Goal: Complete application form: Complete application form

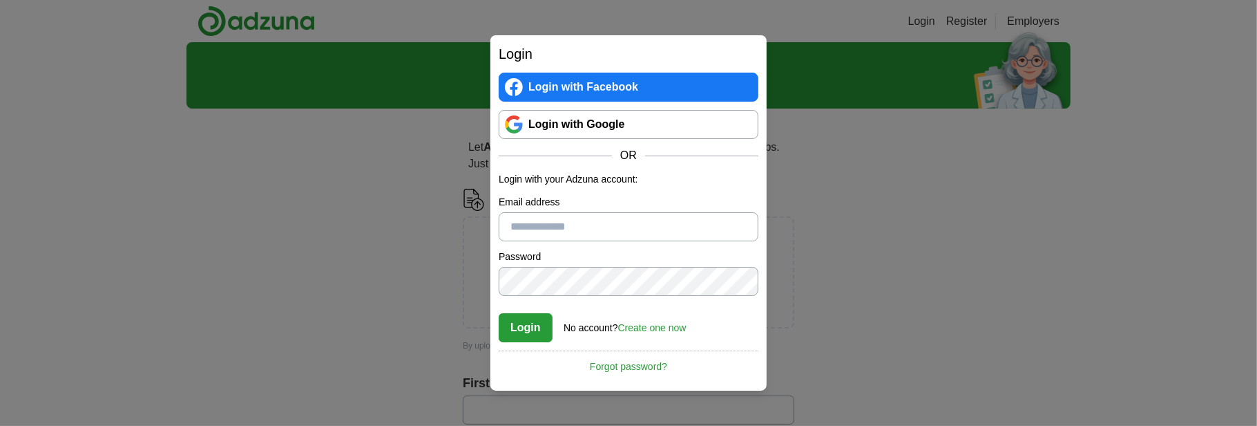
click at [544, 121] on link "Login with Google" at bounding box center [629, 124] width 260 height 29
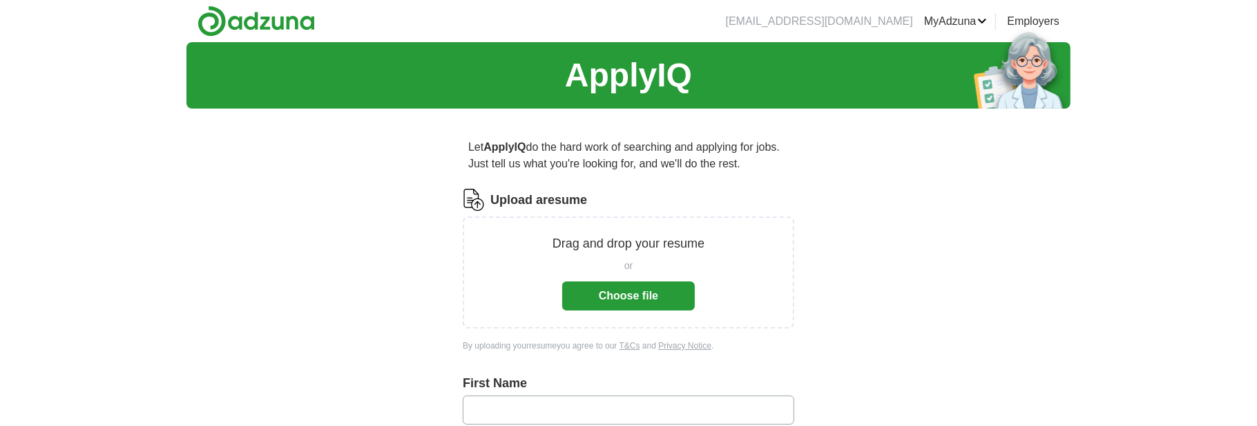
click at [605, 284] on button "Choose file" at bounding box center [628, 295] width 133 height 29
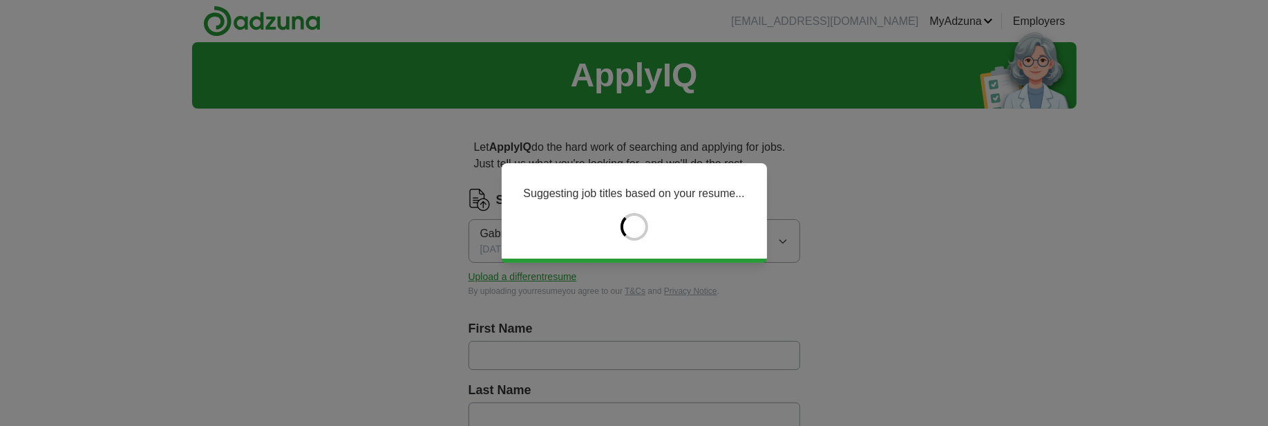
type input "*******"
type input "**********"
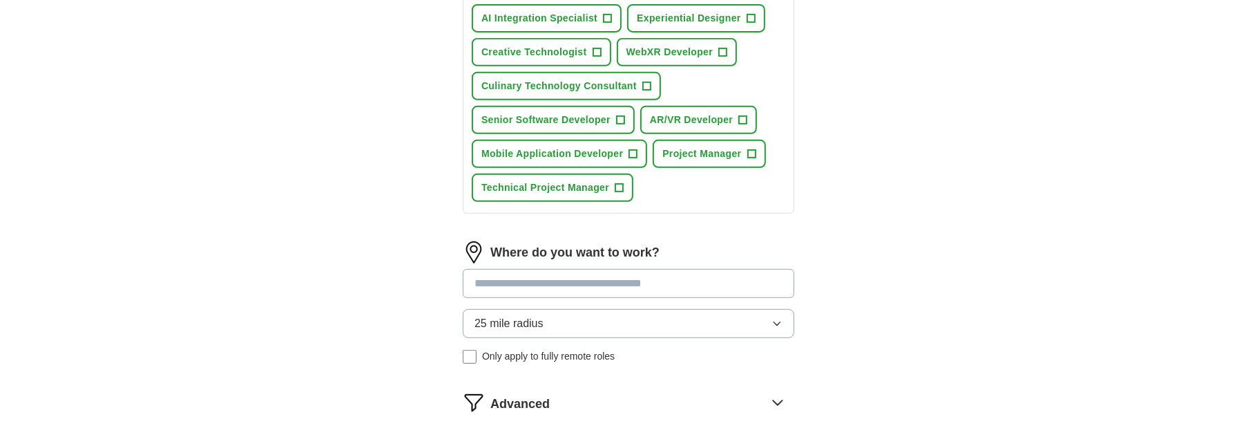
scroll to position [553, 0]
click at [510, 276] on input at bounding box center [629, 281] width 332 height 29
type input "******"
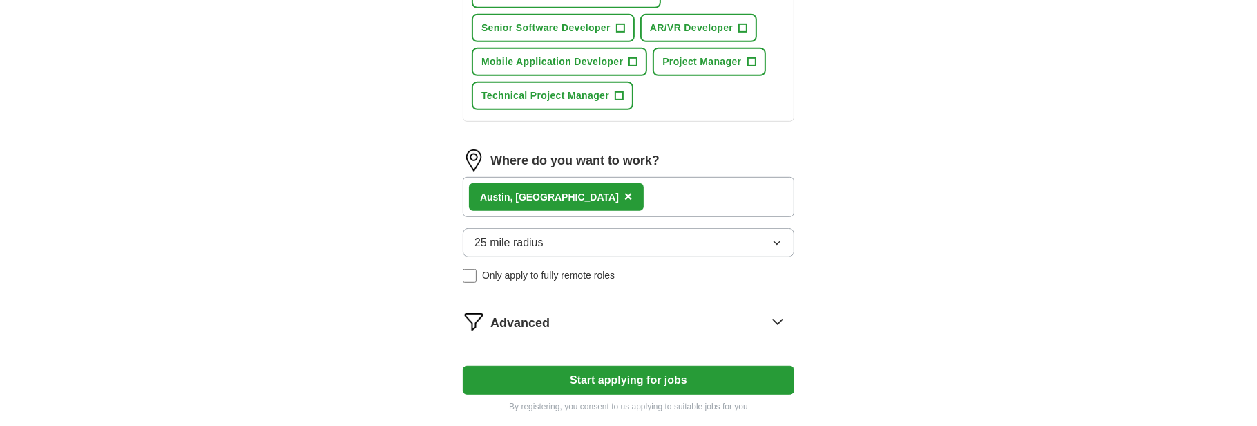
scroll to position [644, 0]
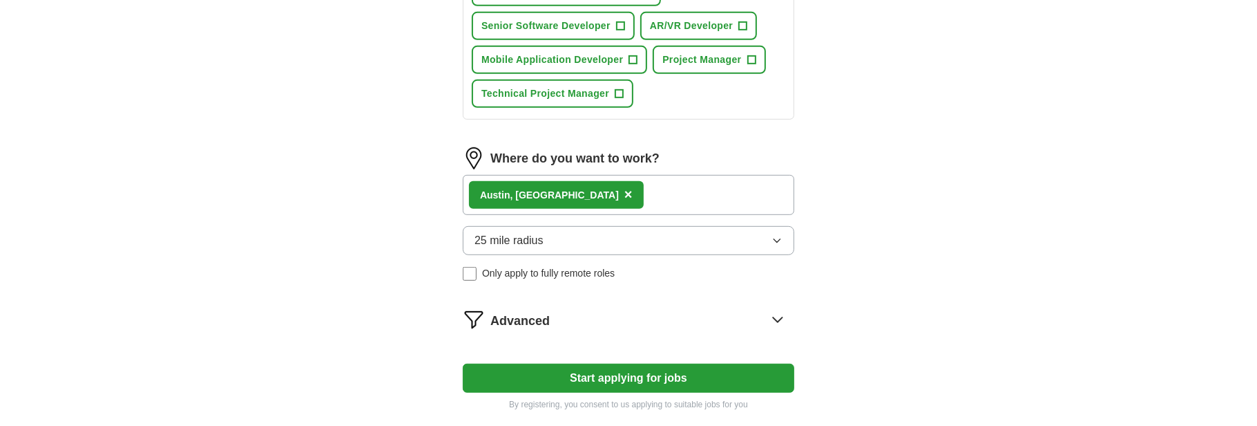
click at [553, 236] on button "25 mile radius" at bounding box center [629, 240] width 332 height 29
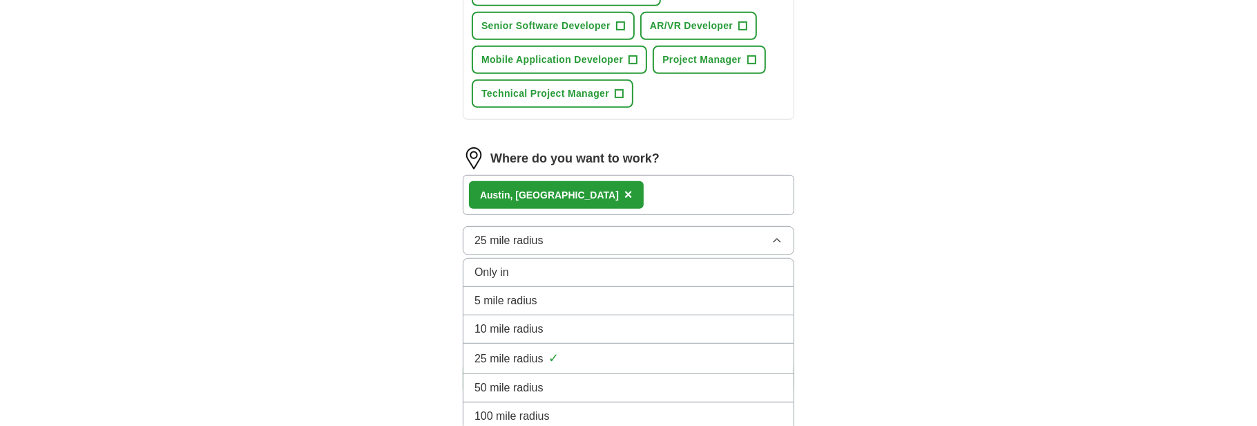
click at [564, 379] on div "50 mile radius" at bounding box center [629, 387] width 308 height 17
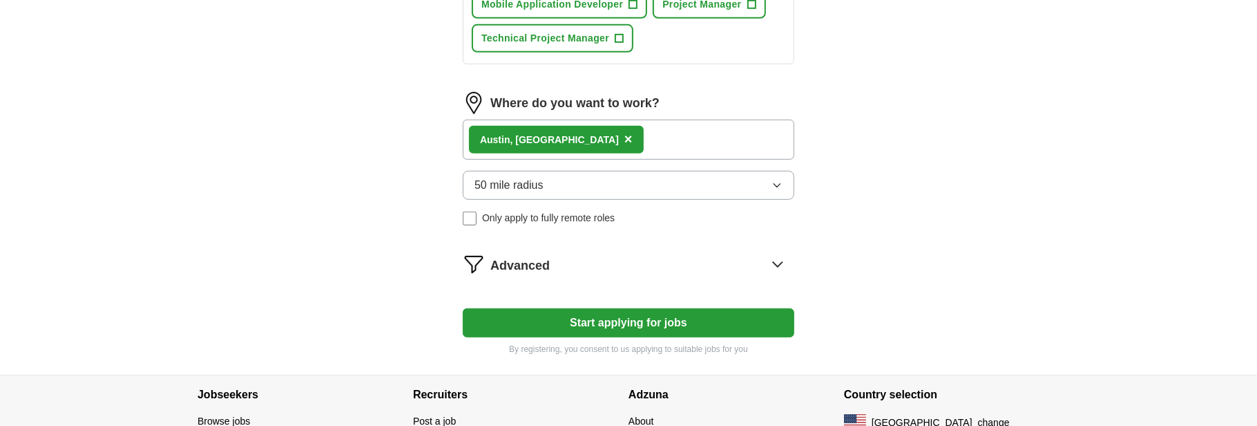
scroll to position [736, 0]
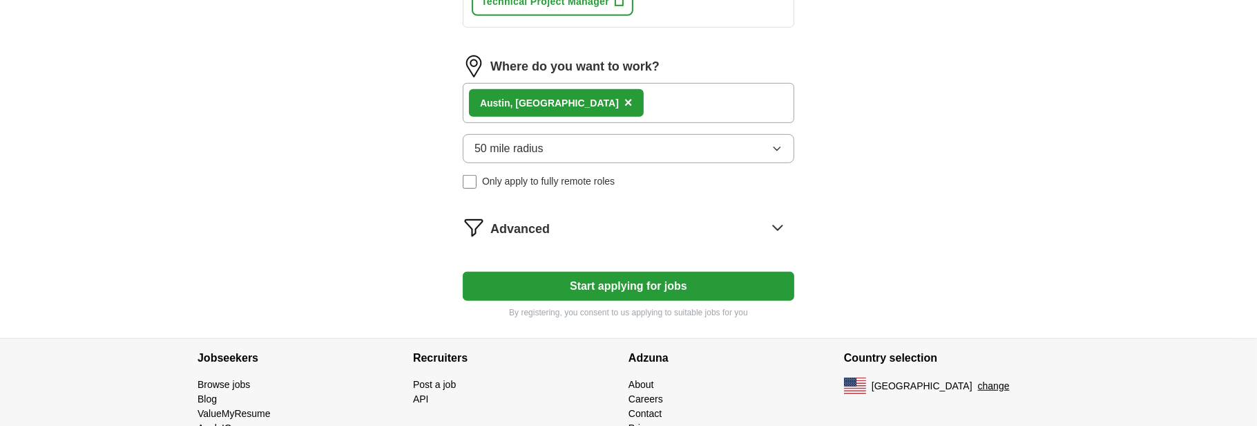
click at [517, 220] on span "Advanced" at bounding box center [519, 229] width 59 height 19
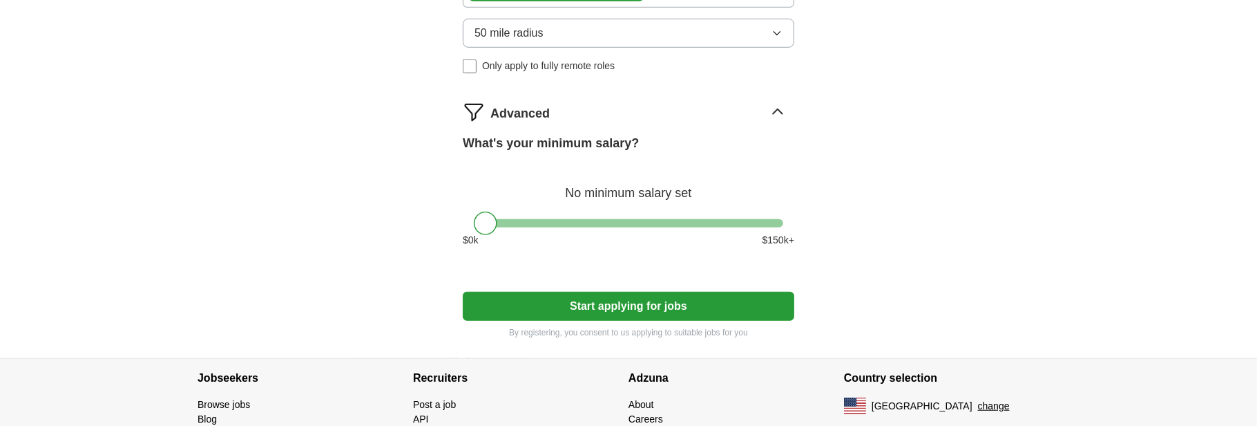
click at [584, 302] on button "Start applying for jobs" at bounding box center [629, 306] width 332 height 29
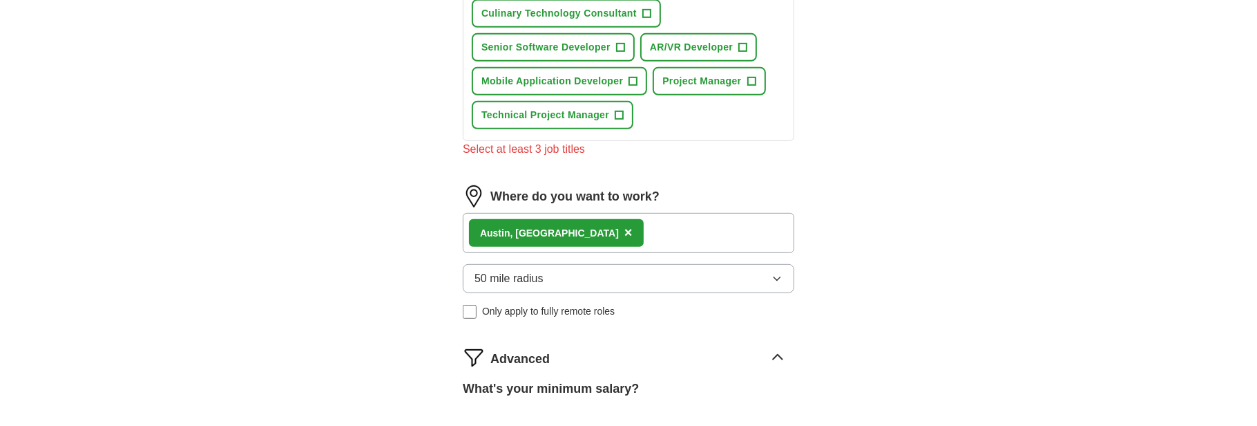
scroll to position [431, 0]
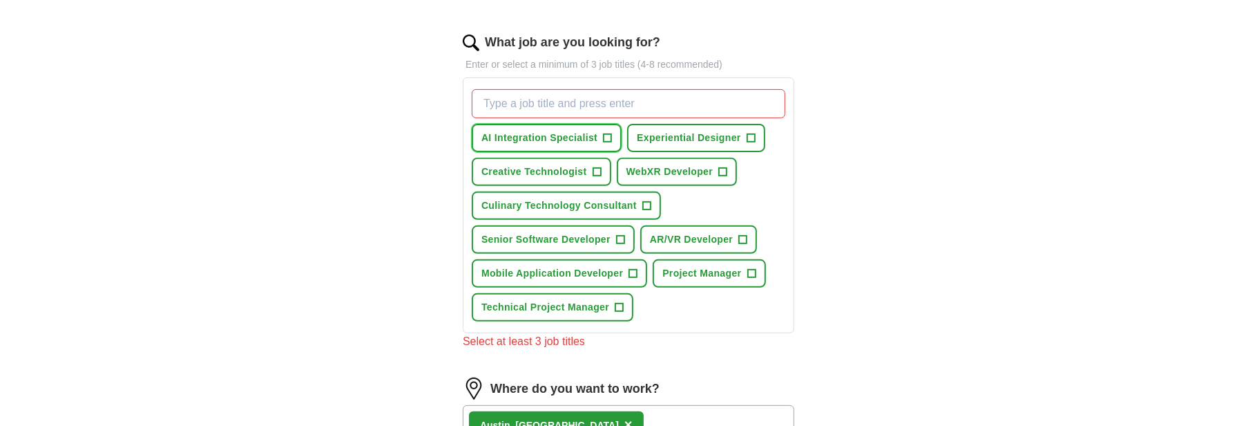
click at [613, 139] on button "AI Integration Specialist +" at bounding box center [547, 138] width 150 height 28
click at [749, 136] on span "+" at bounding box center [751, 138] width 8 height 11
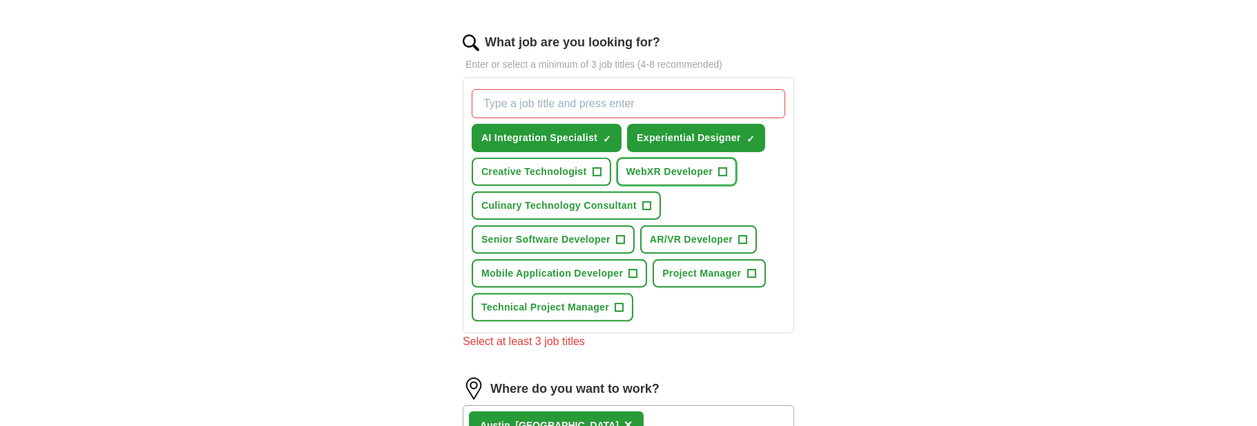
click at [719, 166] on span "+" at bounding box center [723, 171] width 8 height 11
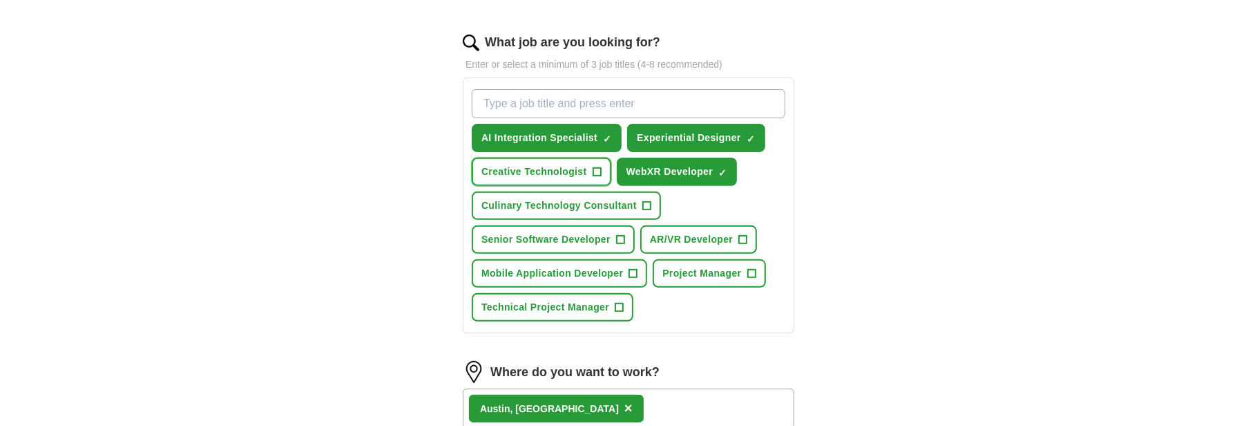
click at [599, 170] on span "+" at bounding box center [597, 171] width 8 height 11
click at [600, 202] on span "Culinary Technology Consultant" at bounding box center [558, 205] width 155 height 15
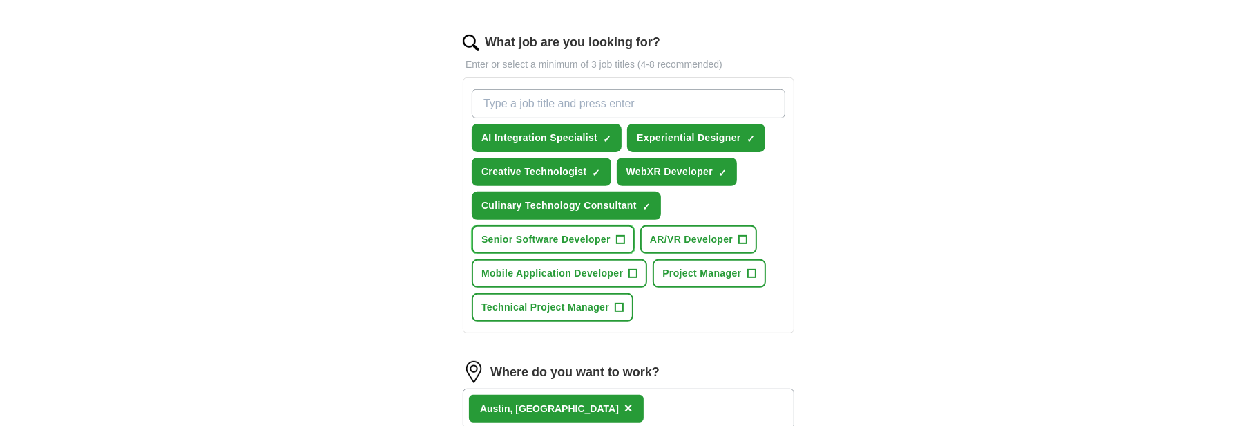
click at [608, 235] on span "Senior Software Developer" at bounding box center [545, 239] width 129 height 15
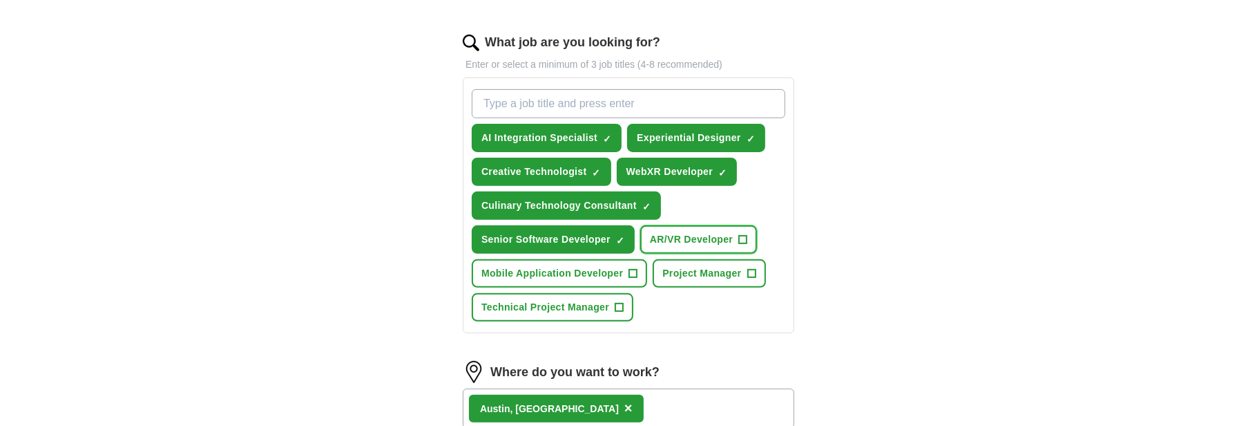
click at [677, 236] on span "AR/VR Developer" at bounding box center [691, 239] width 83 height 15
click at [691, 266] on span "Project Manager" at bounding box center [701, 273] width 79 height 15
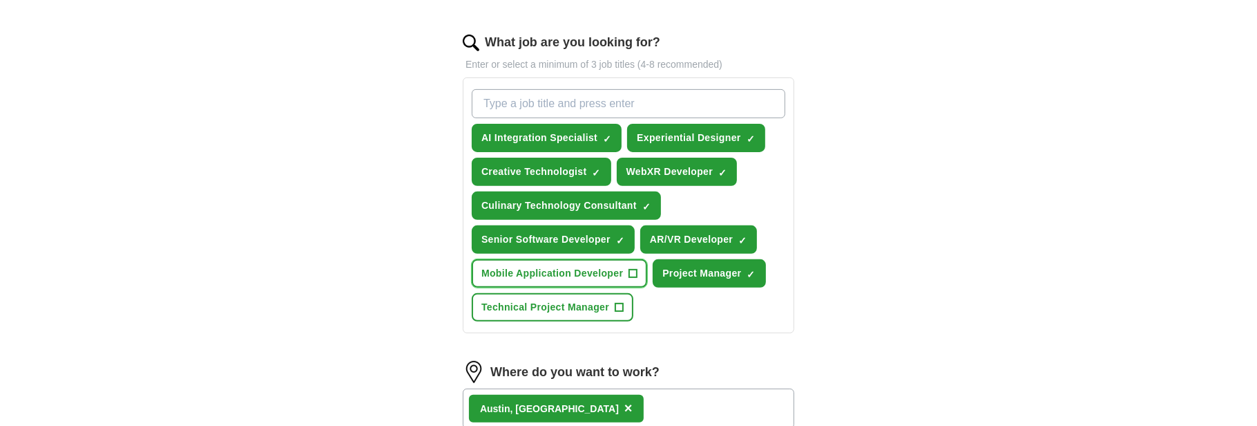
click at [582, 270] on span "Mobile Application Developer" at bounding box center [552, 273] width 142 height 15
click at [573, 301] on span "Technical Project Manager" at bounding box center [545, 307] width 128 height 15
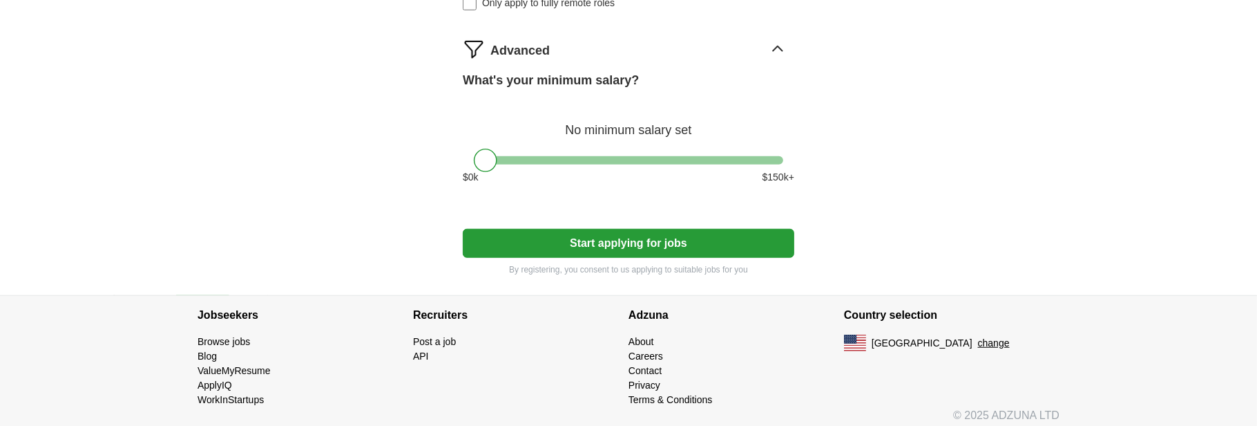
scroll to position [914, 0]
click at [583, 230] on button "Start applying for jobs" at bounding box center [629, 243] width 332 height 29
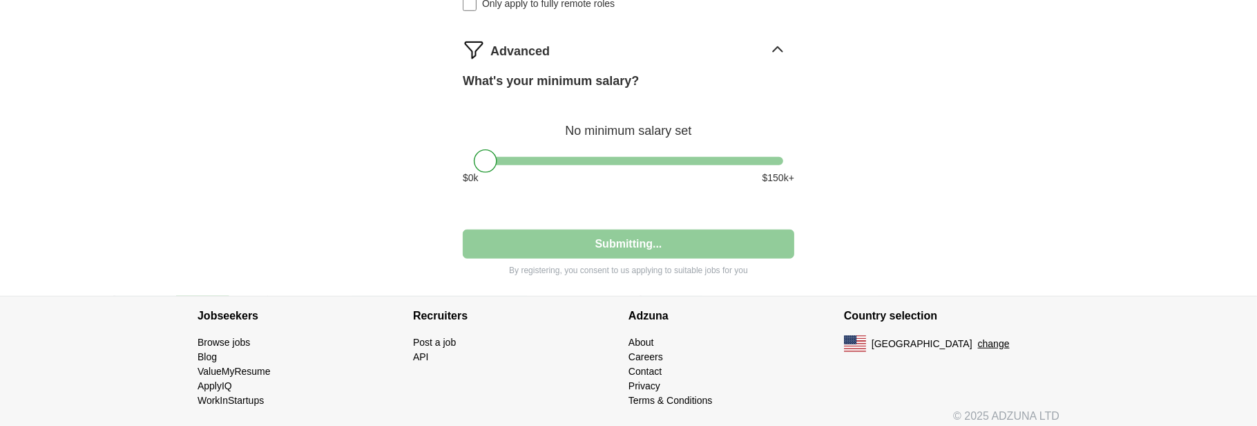
select select "**"
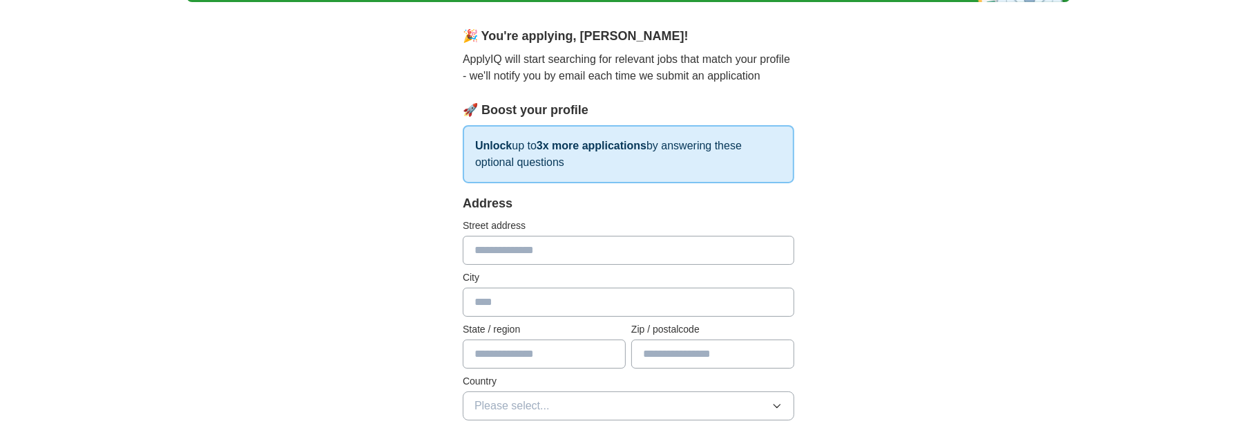
scroll to position [115, 0]
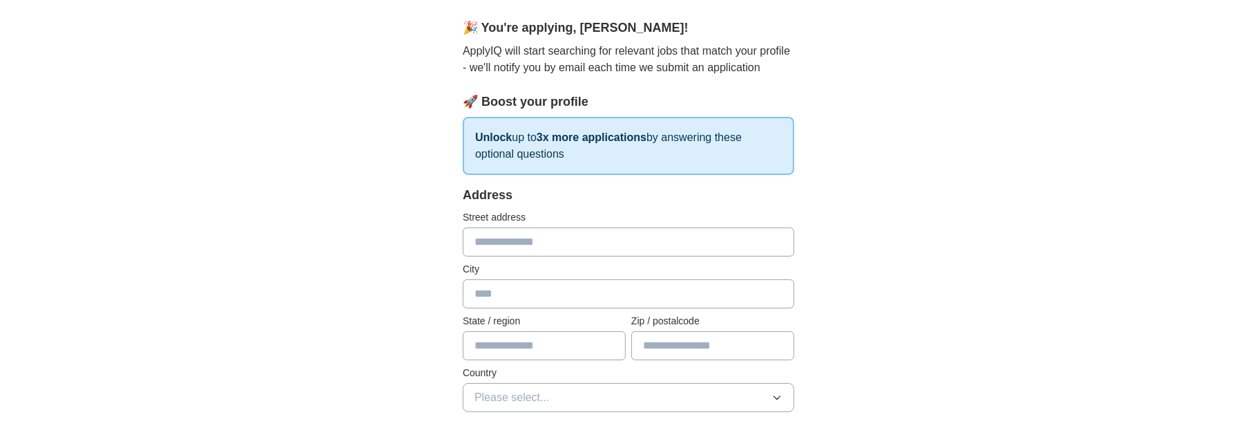
click at [524, 232] on input "text" at bounding box center [629, 241] width 332 height 29
type input "**********"
type input "******"
type input "**"
type input "*****"
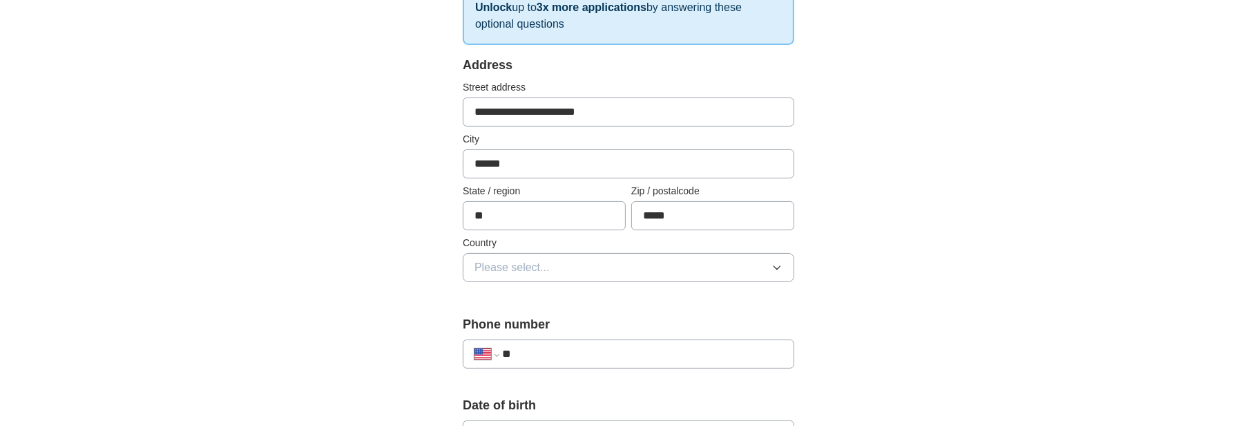
scroll to position [253, 0]
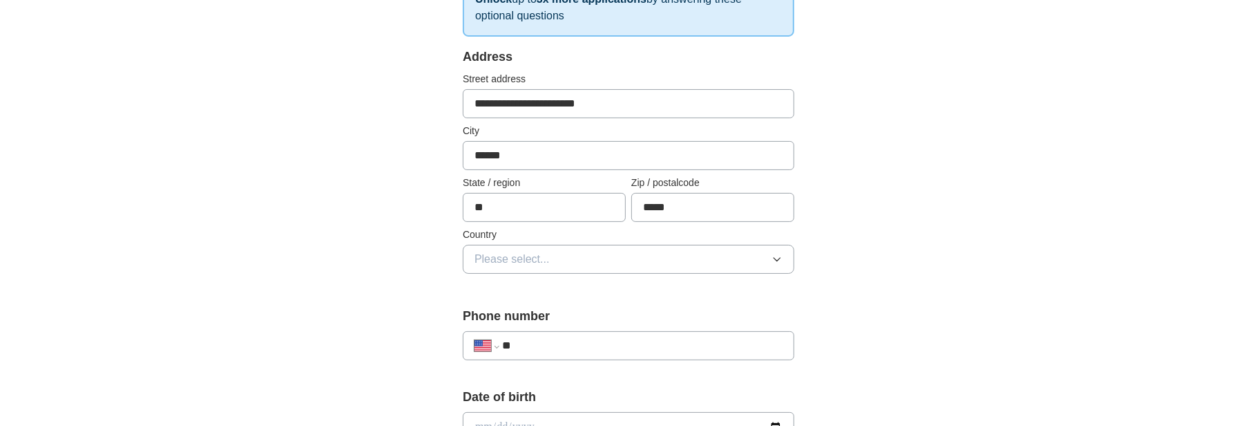
click at [555, 252] on button "Please select..." at bounding box center [629, 259] width 332 height 29
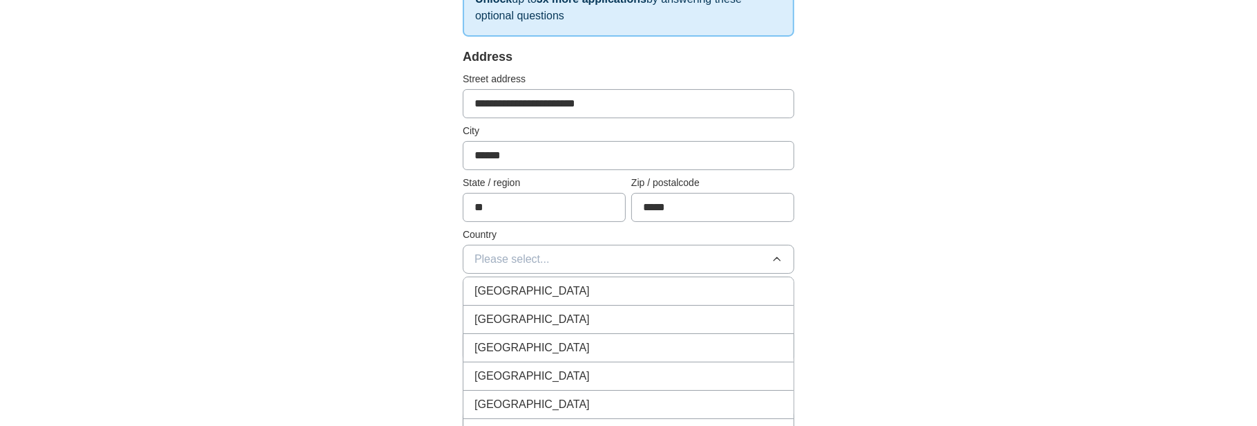
click at [554, 318] on div "[GEOGRAPHIC_DATA]" at bounding box center [629, 319] width 308 height 17
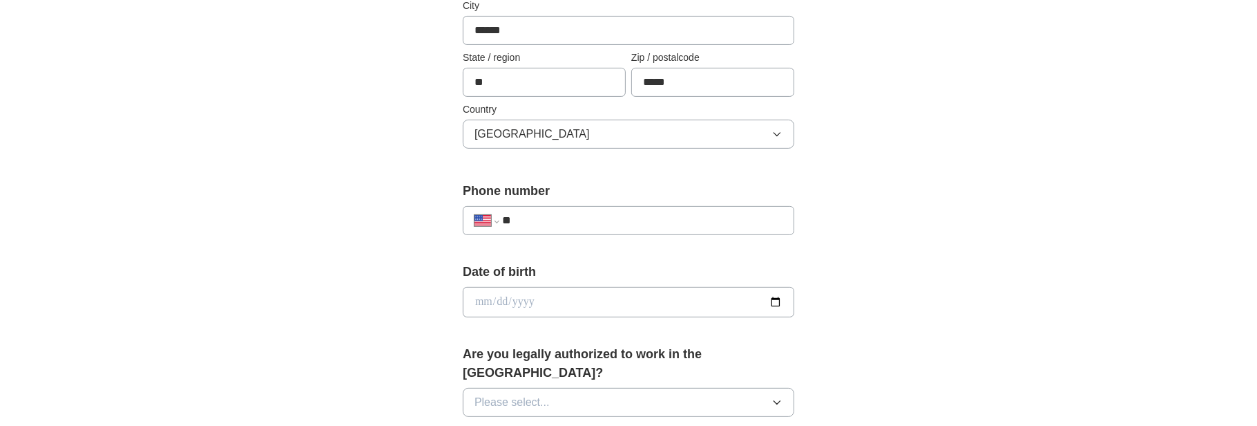
scroll to position [391, 0]
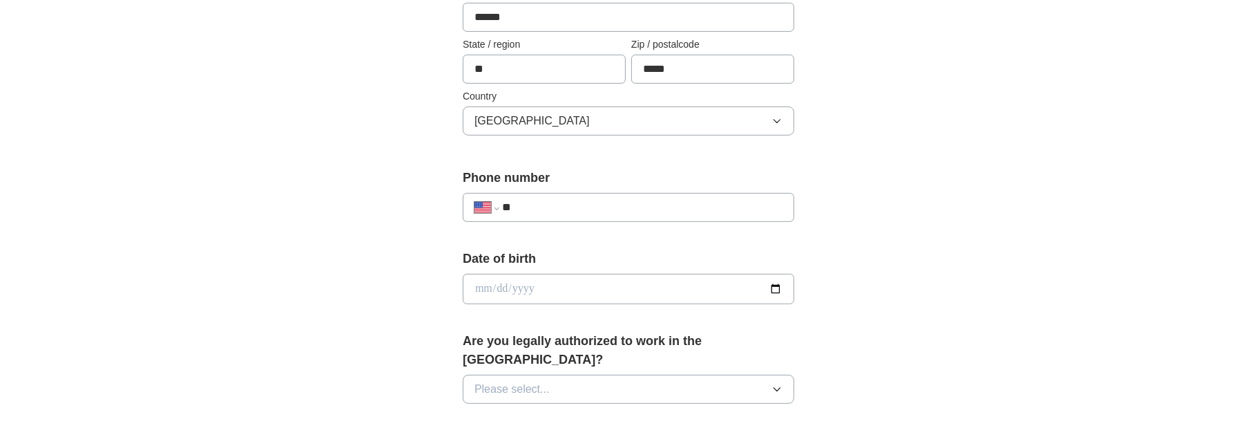
click at [572, 209] on input "**" at bounding box center [642, 207] width 280 height 17
drag, startPoint x: 528, startPoint y: 313, endPoint x: 533, endPoint y: 293, distance: 20.8
click at [528, 312] on form "**********" at bounding box center [629, 403] width 332 height 986
click at [535, 282] on input "date" at bounding box center [629, 289] width 332 height 30
click at [472, 283] on input "date" at bounding box center [629, 289] width 332 height 30
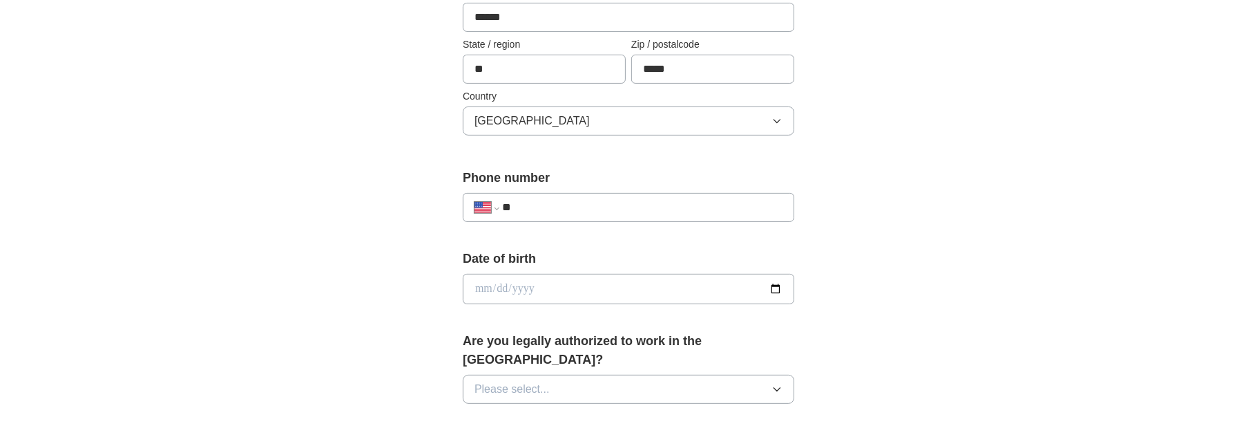
click at [484, 286] on input "date" at bounding box center [629, 289] width 332 height 30
click at [492, 285] on input "date" at bounding box center [629, 289] width 332 height 30
type input "**********"
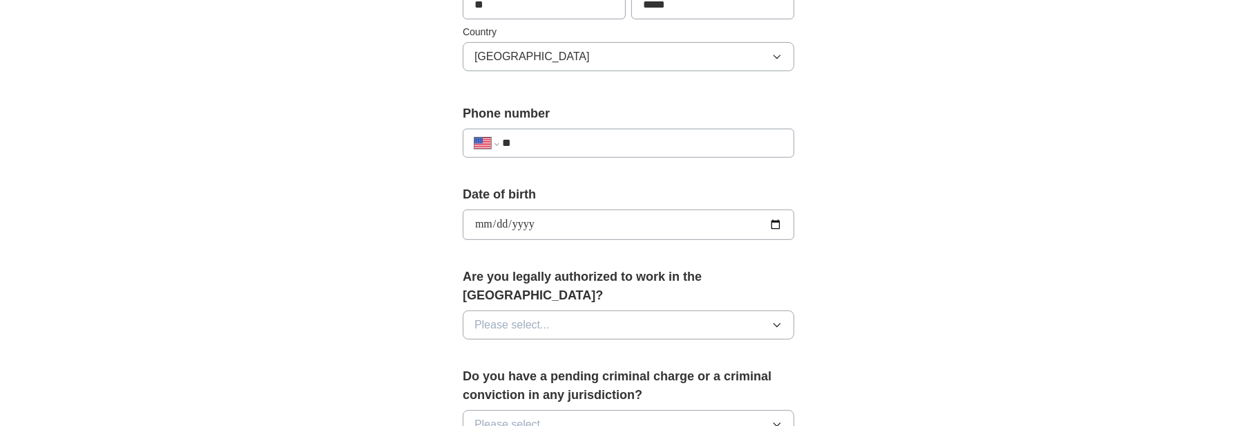
scroll to position [483, 0]
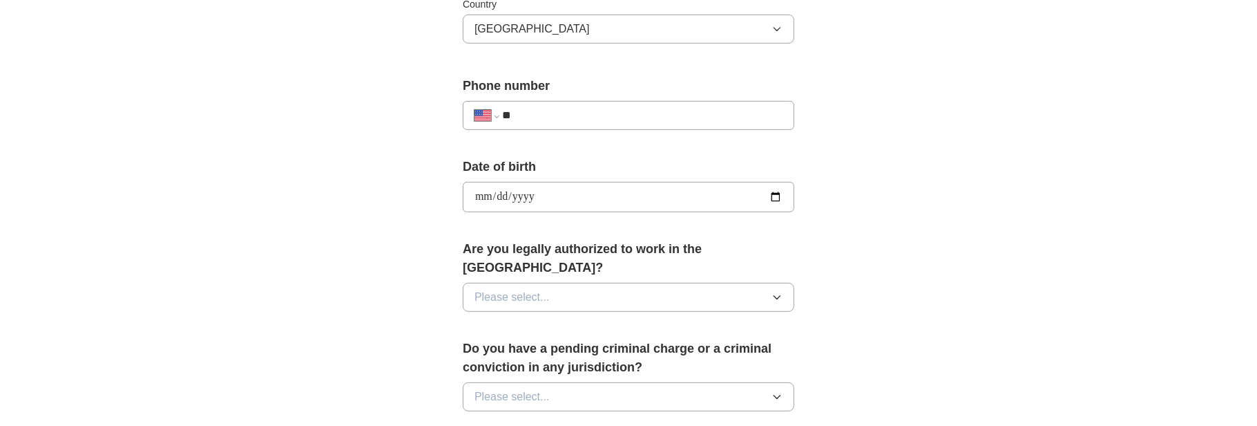
click at [539, 283] on button "Please select..." at bounding box center [629, 297] width 332 height 29
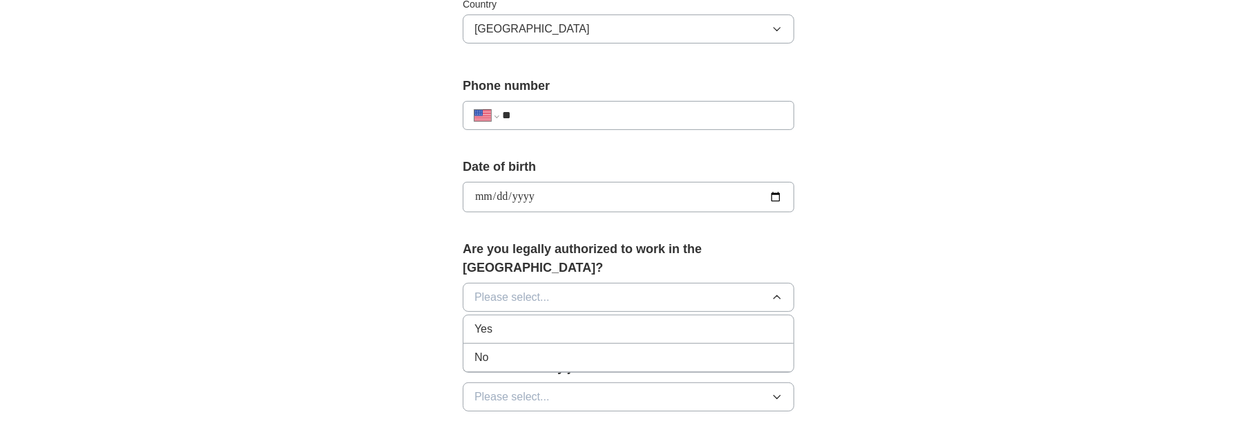
click at [517, 321] on div "Yes" at bounding box center [629, 329] width 308 height 17
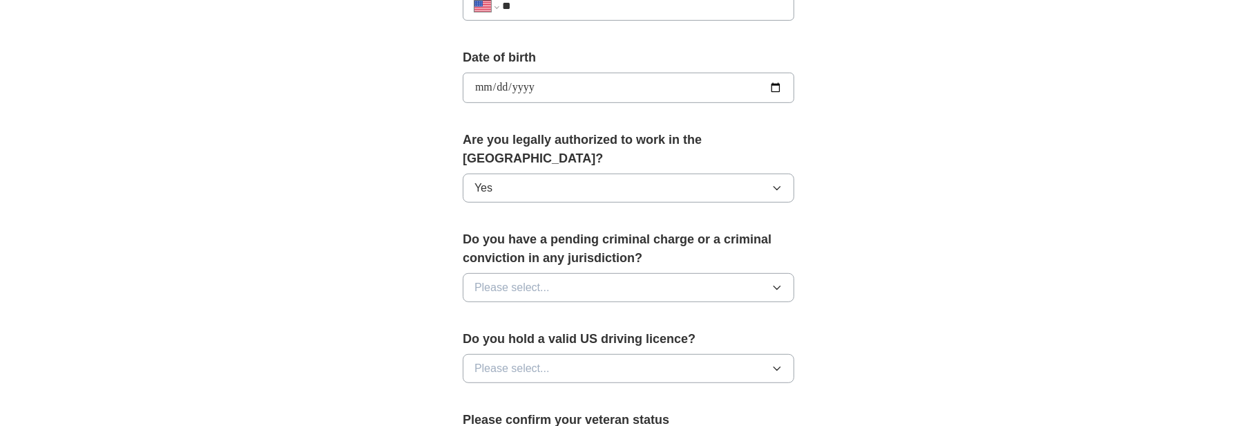
scroll to position [598, 0]
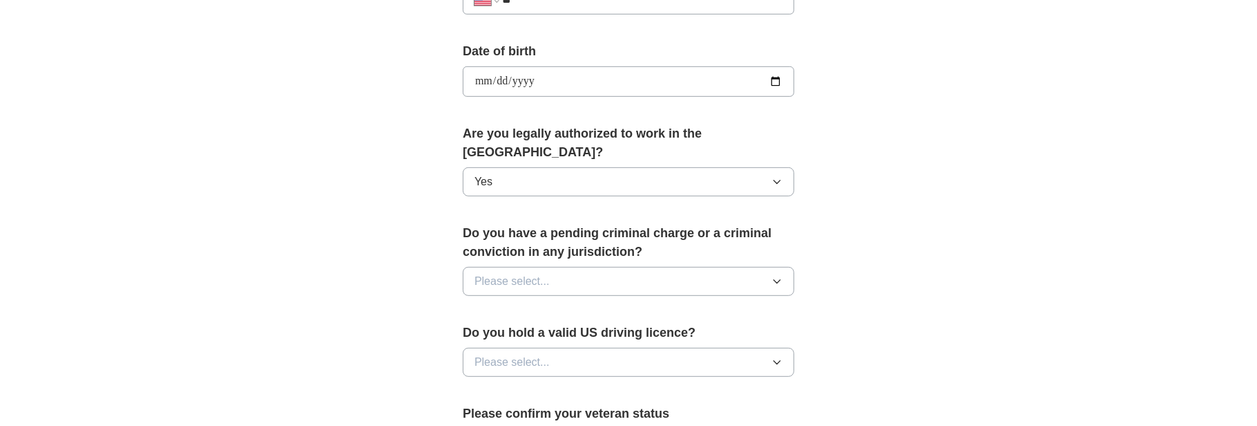
click at [576, 267] on button "Please select..." at bounding box center [629, 281] width 332 height 29
click at [517, 333] on div "No" at bounding box center [629, 341] width 308 height 17
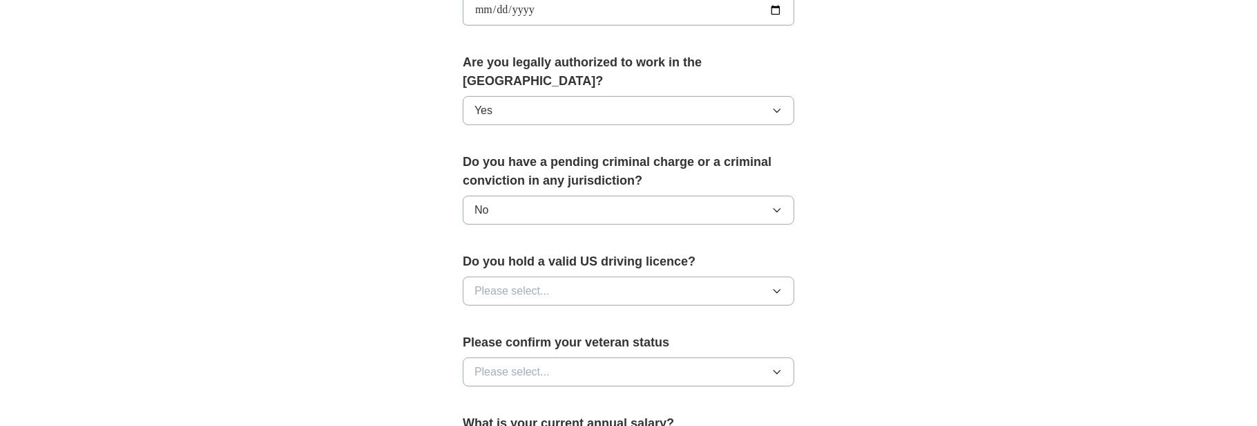
scroll to position [691, 0]
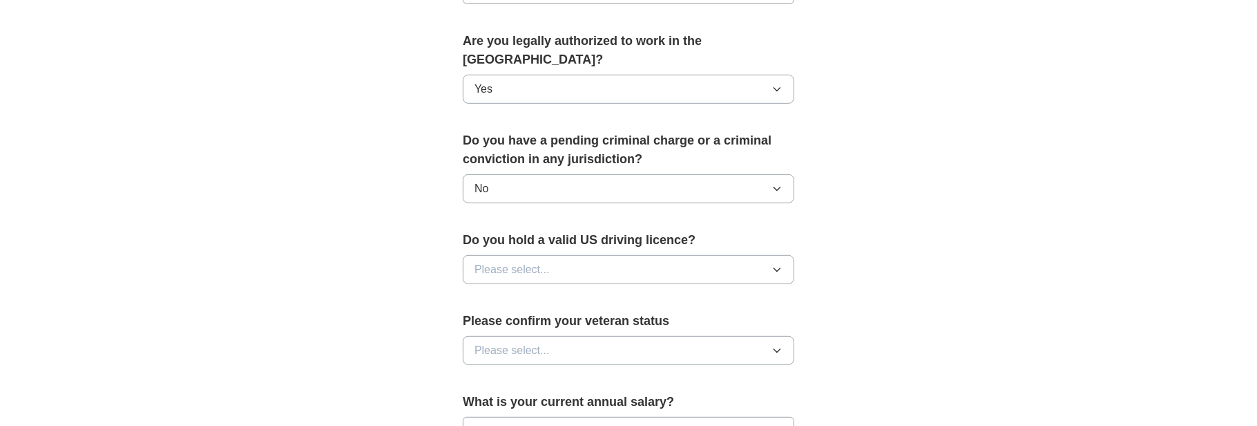
click at [567, 256] on button "Please select..." at bounding box center [629, 269] width 332 height 29
click at [522, 287] on li "Yes" at bounding box center [629, 301] width 330 height 28
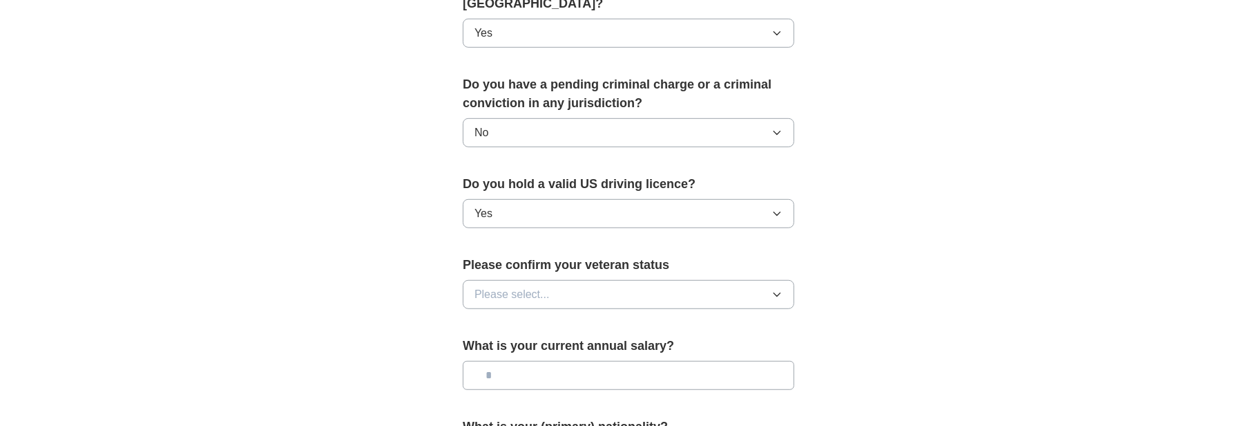
scroll to position [759, 0]
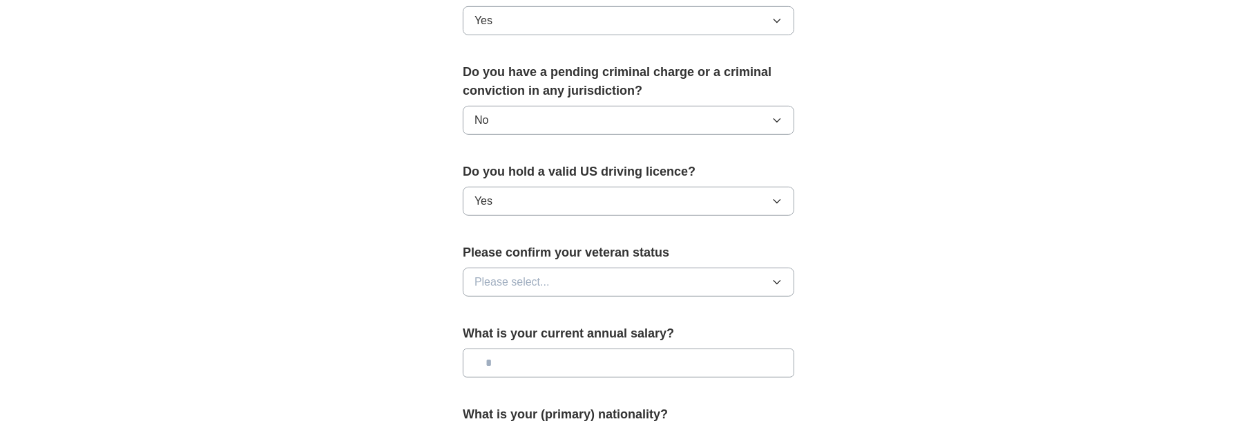
click at [557, 267] on button "Please select..." at bounding box center [629, 281] width 332 height 29
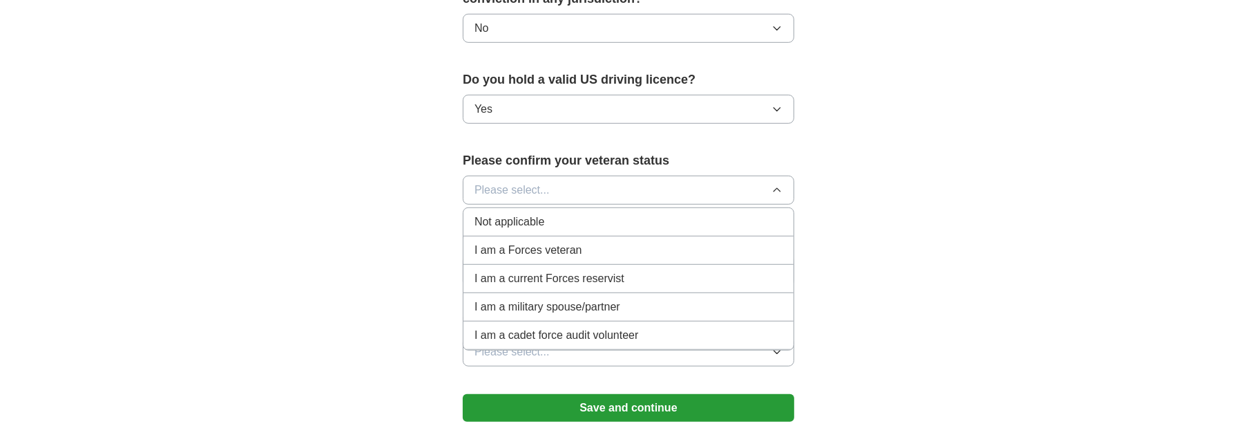
scroll to position [852, 0]
click at [542, 213] on span "Not applicable" at bounding box center [510, 221] width 70 height 17
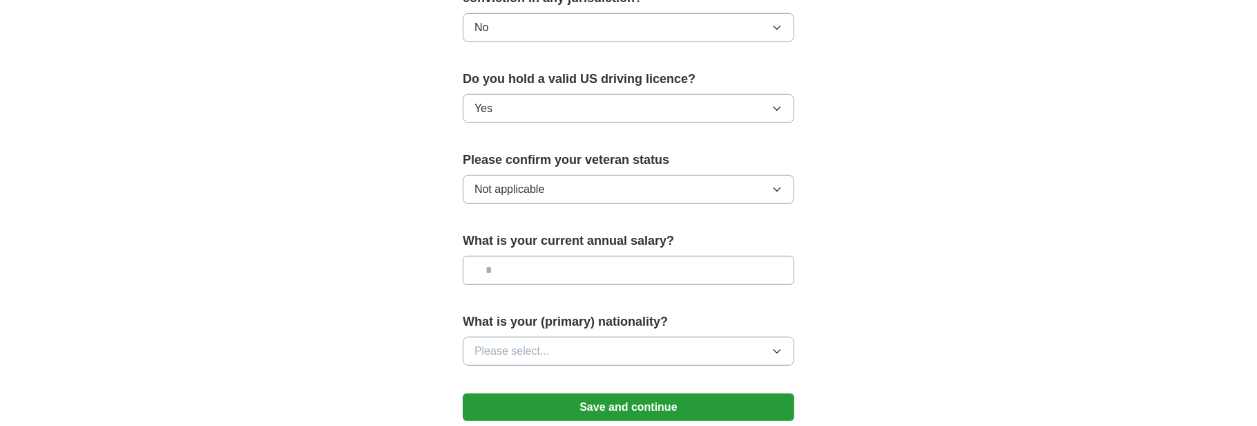
click at [560, 256] on input "text" at bounding box center [629, 270] width 332 height 29
click at [544, 343] on span "Please select..." at bounding box center [512, 351] width 75 height 17
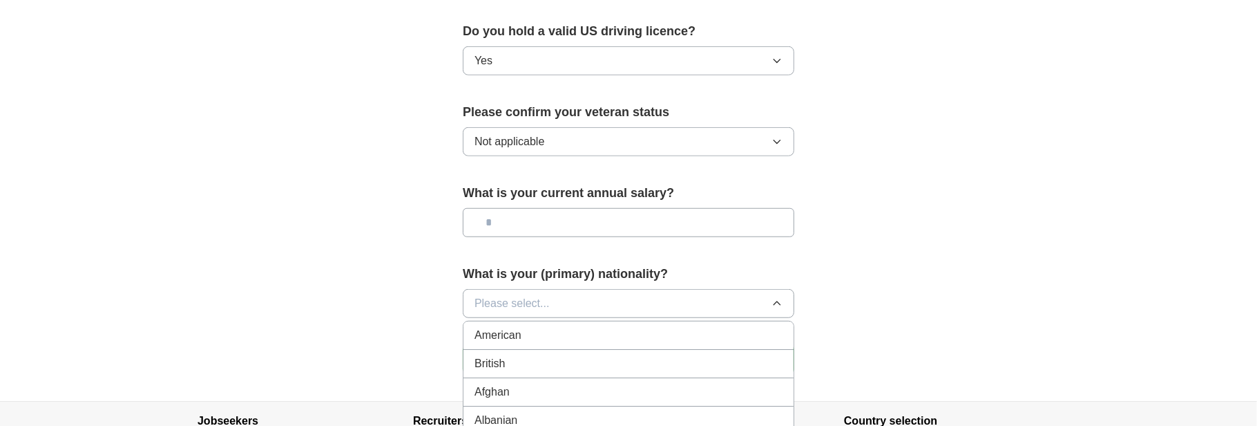
scroll to position [944, 0]
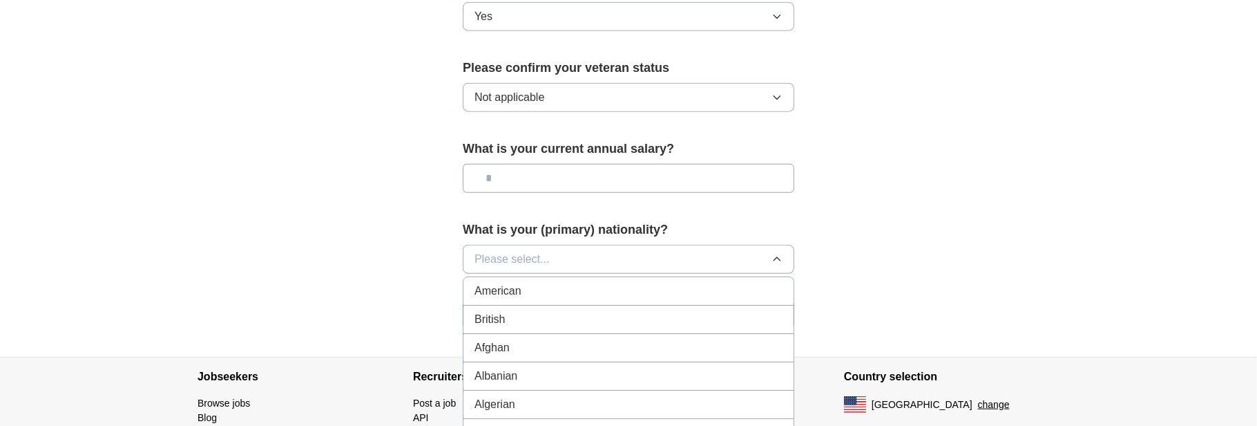
click at [531, 283] on div "American" at bounding box center [629, 291] width 308 height 17
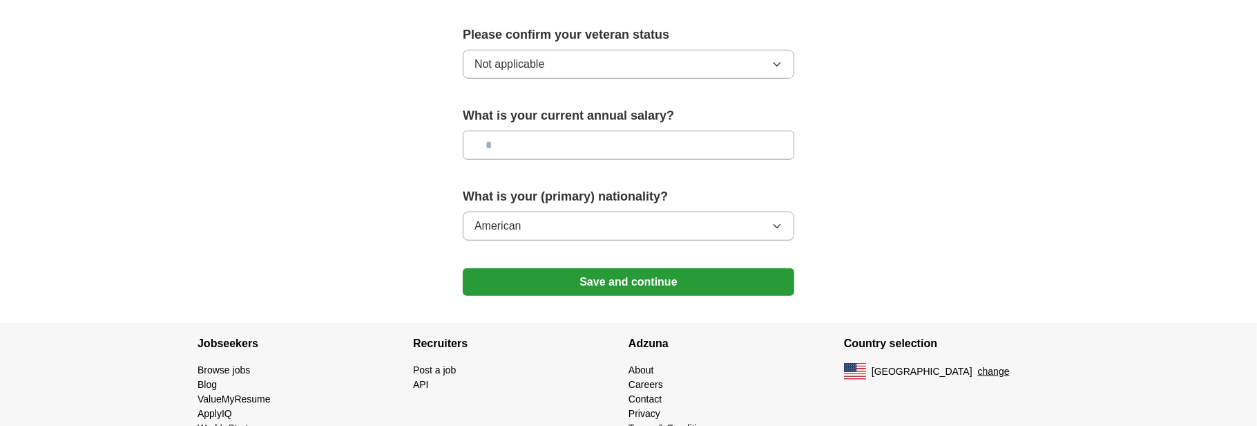
scroll to position [986, 0]
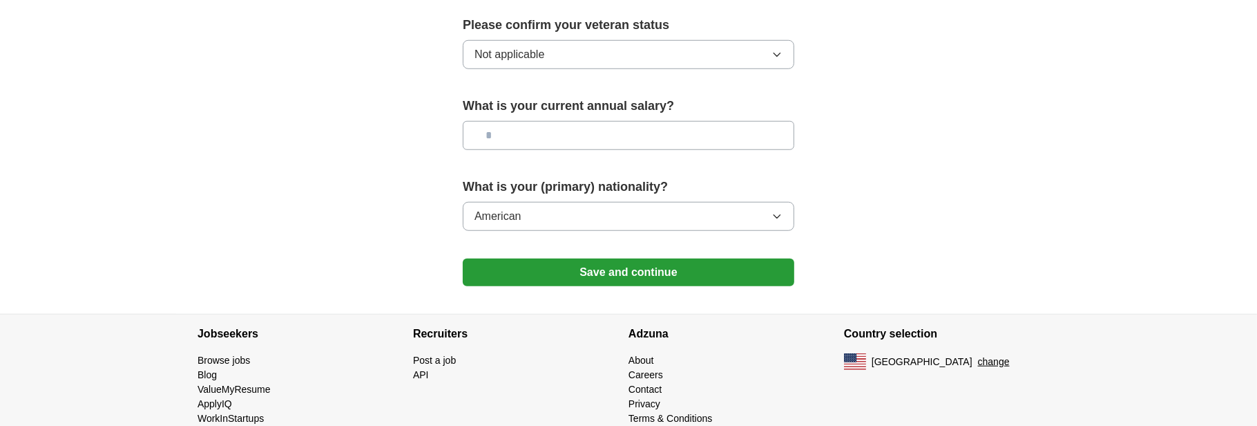
click at [609, 258] on button "Save and continue" at bounding box center [629, 272] width 332 height 28
